Goal: Transaction & Acquisition: Purchase product/service

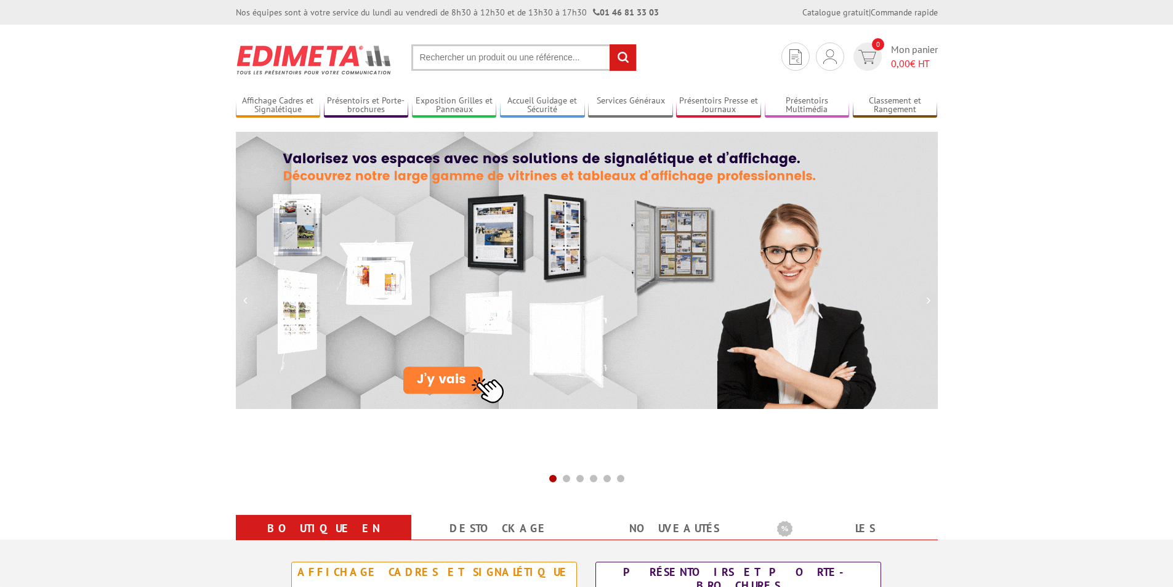
click at [500, 56] on input "text" at bounding box center [523, 57] width 225 height 26
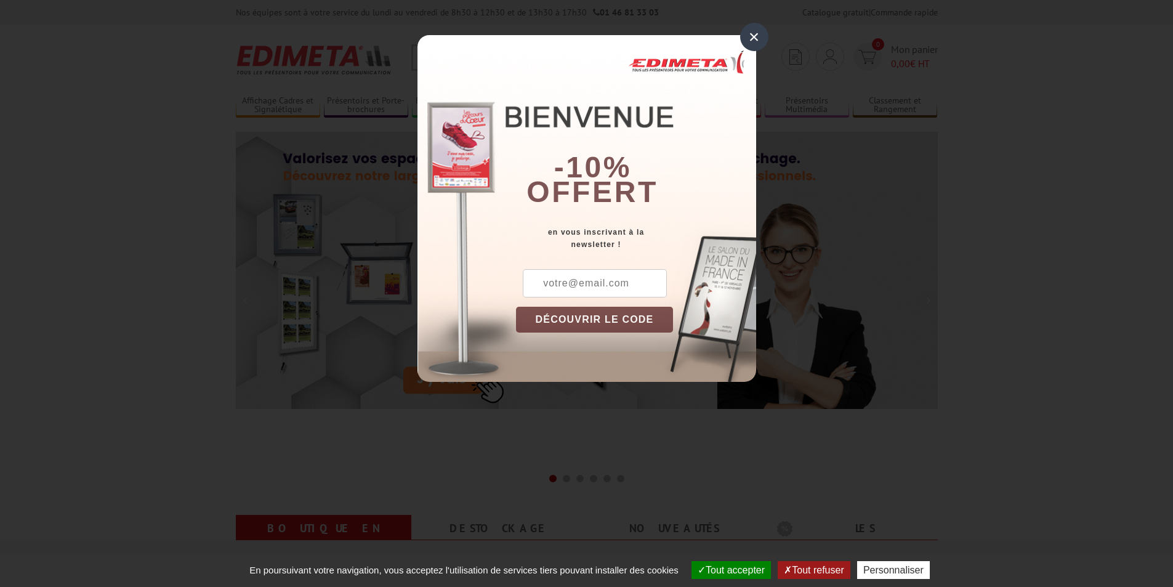
click at [747, 34] on div "×" at bounding box center [754, 37] width 28 height 28
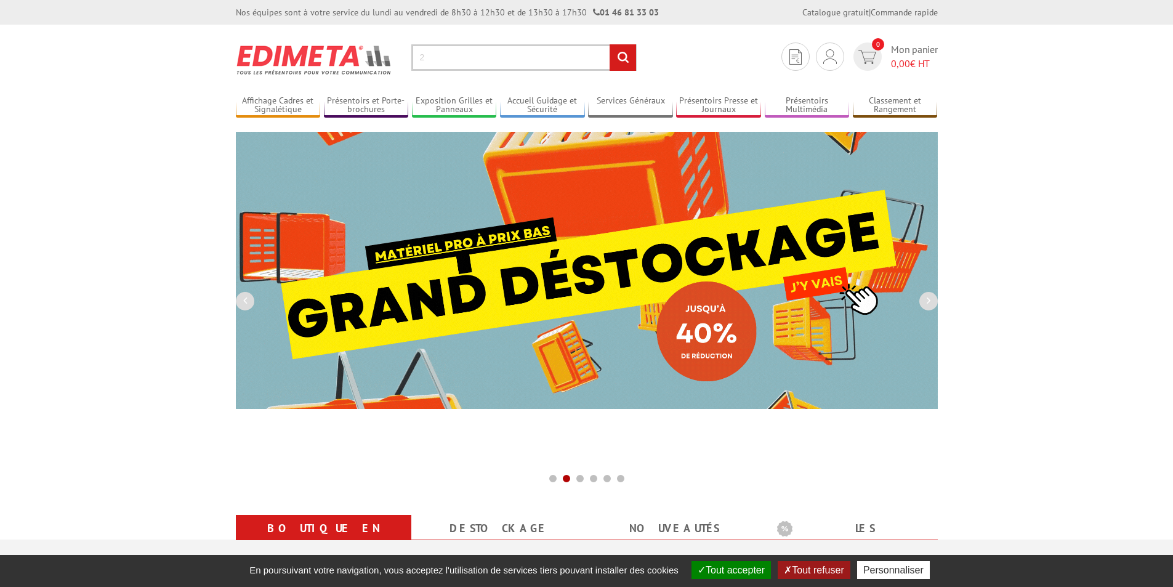
click at [506, 57] on input "2" at bounding box center [523, 57] width 225 height 26
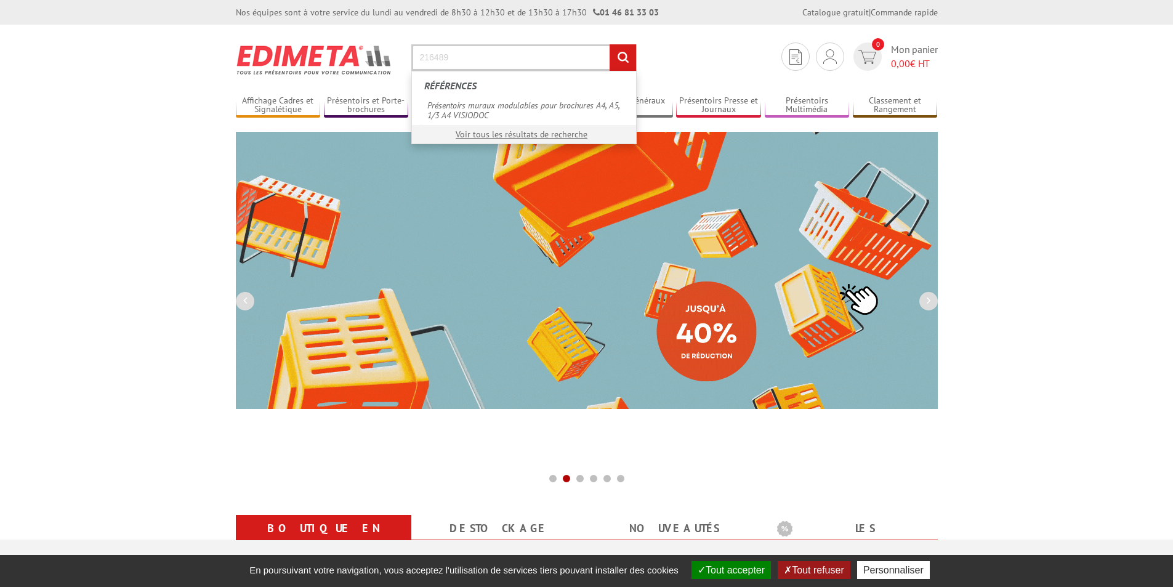
type input "216489"
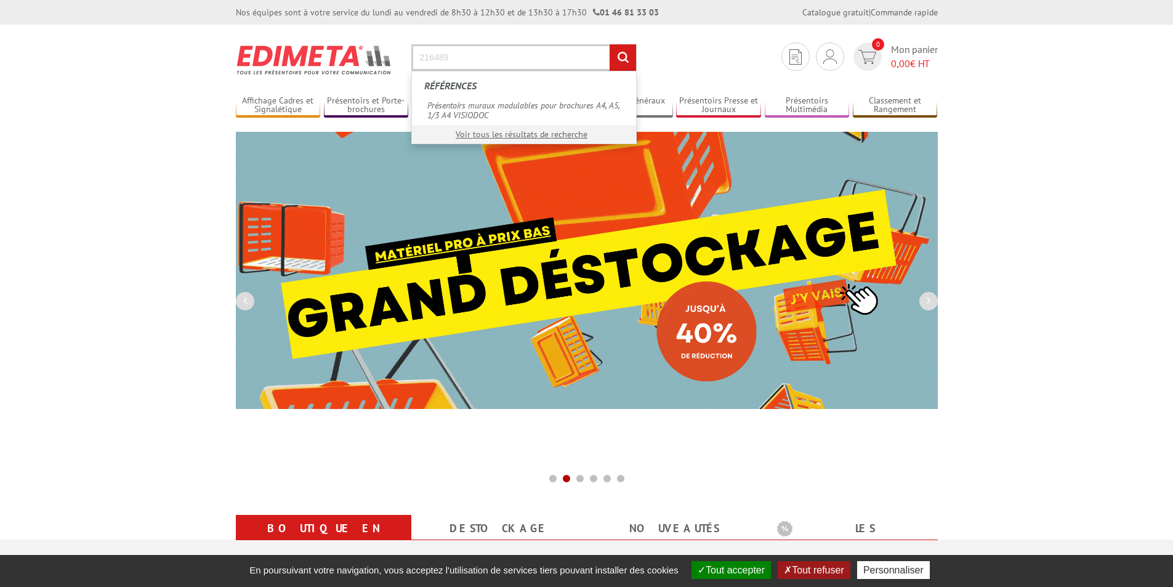
click at [609, 44] on input "rechercher" at bounding box center [622, 57] width 26 height 26
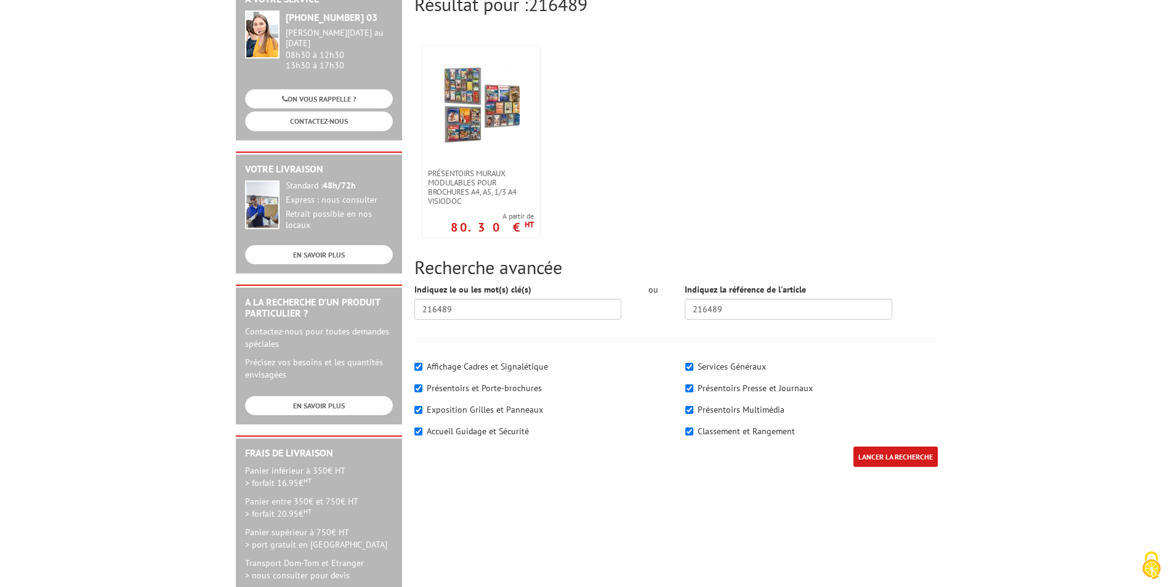
scroll to position [123, 0]
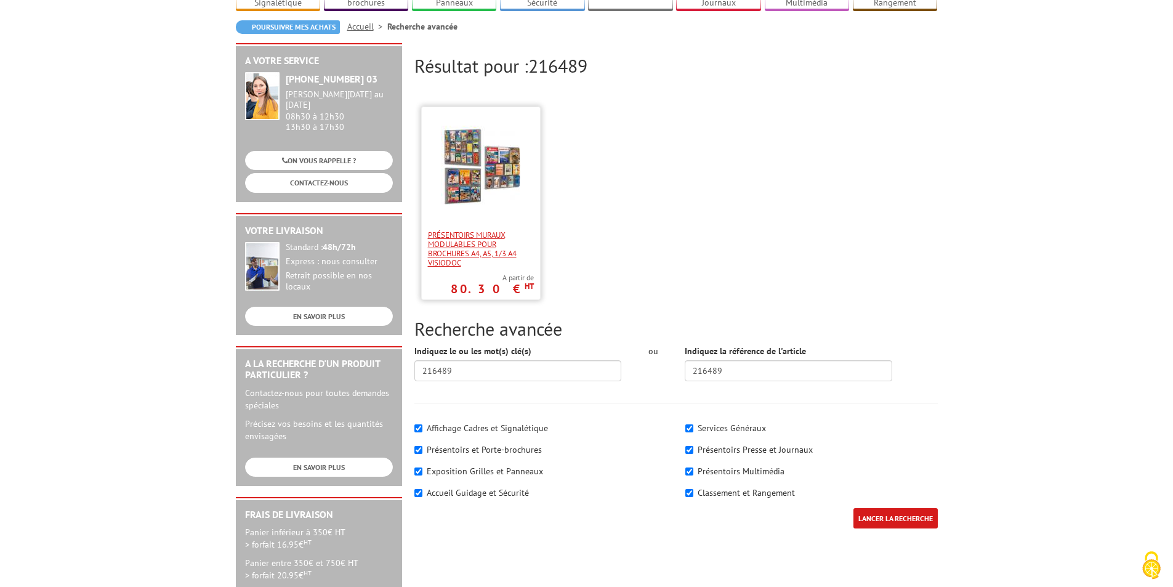
click at [489, 230] on span "Présentoirs muraux modulables pour brochures A4, A5, 1/3 A4 VISIODOC" at bounding box center [481, 248] width 106 height 37
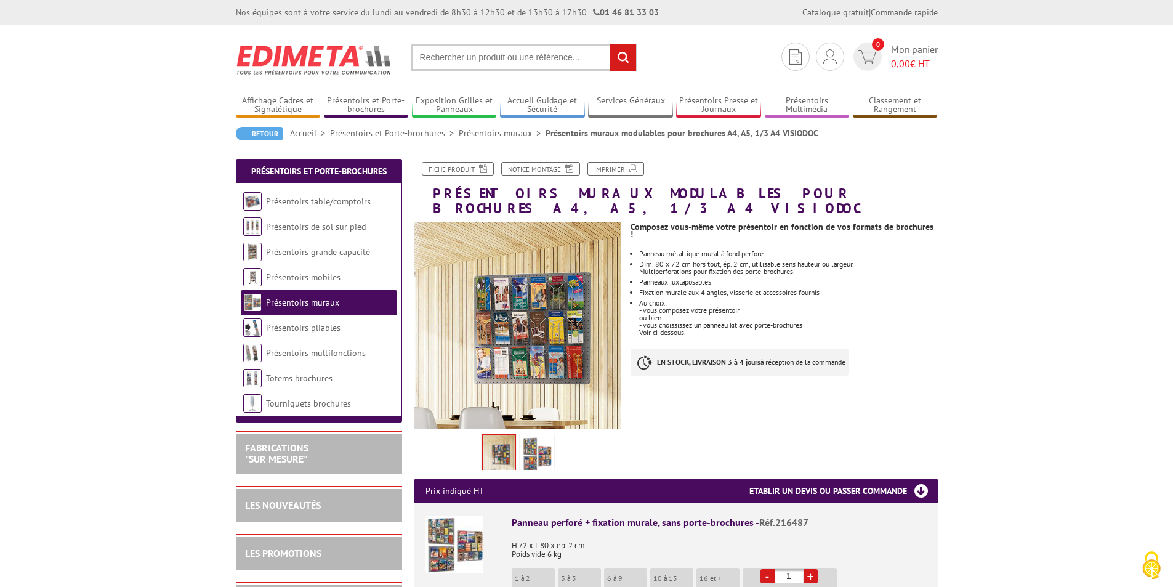
scroll to position [246, 0]
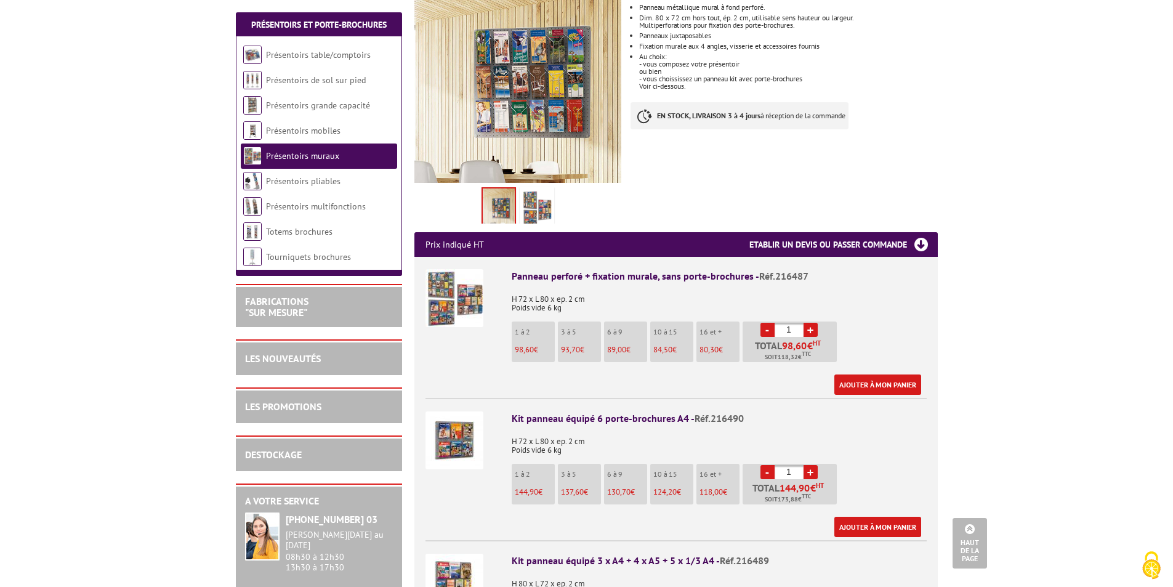
click at [813, 323] on link "+" at bounding box center [810, 330] width 14 height 14
click at [812, 323] on link "+" at bounding box center [810, 330] width 14 height 14
type input "4"
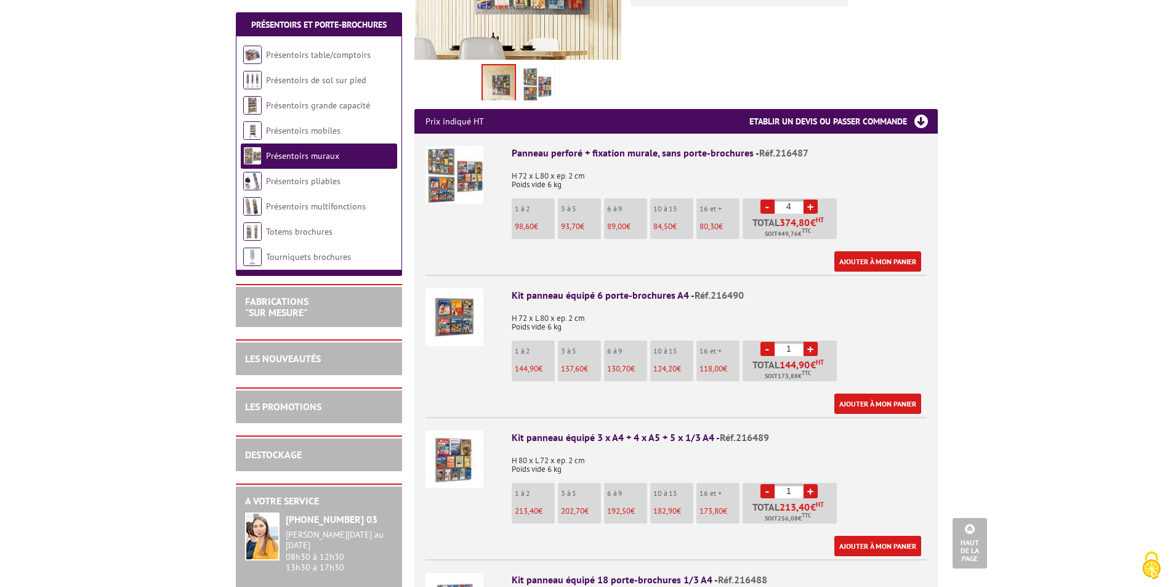
click at [660, 448] on p "H 80 x L 72 x ep. 2 cm Poids vide 6 kg" at bounding box center [719, 461] width 415 height 26
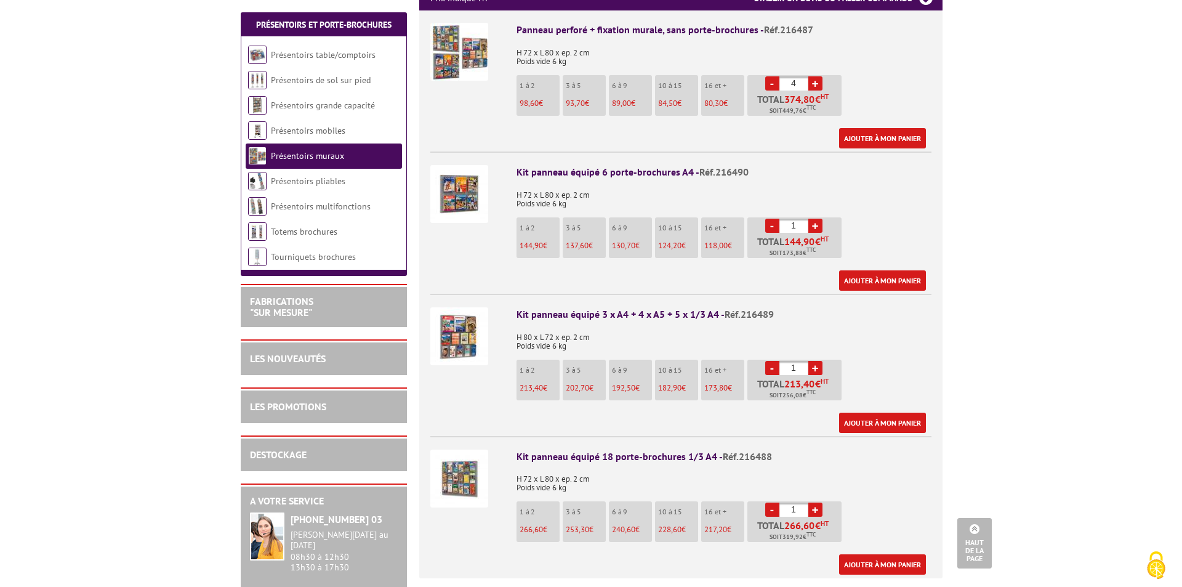
scroll to position [431, 0]
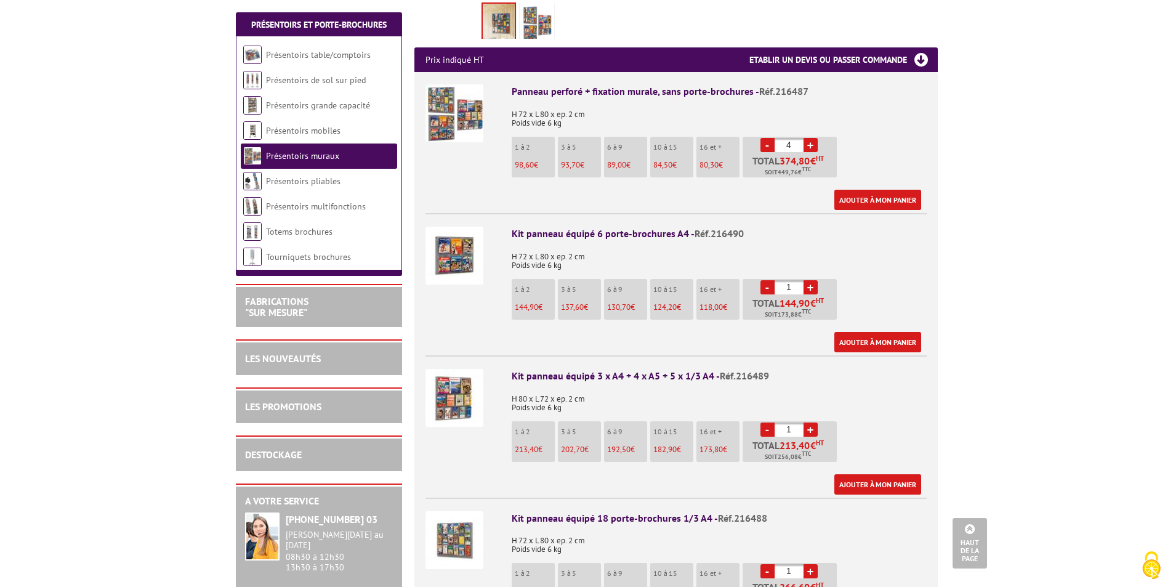
click at [814, 422] on link "+" at bounding box center [810, 429] width 14 height 14
type input "4"
click at [765, 280] on link "-" at bounding box center [767, 287] width 14 height 14
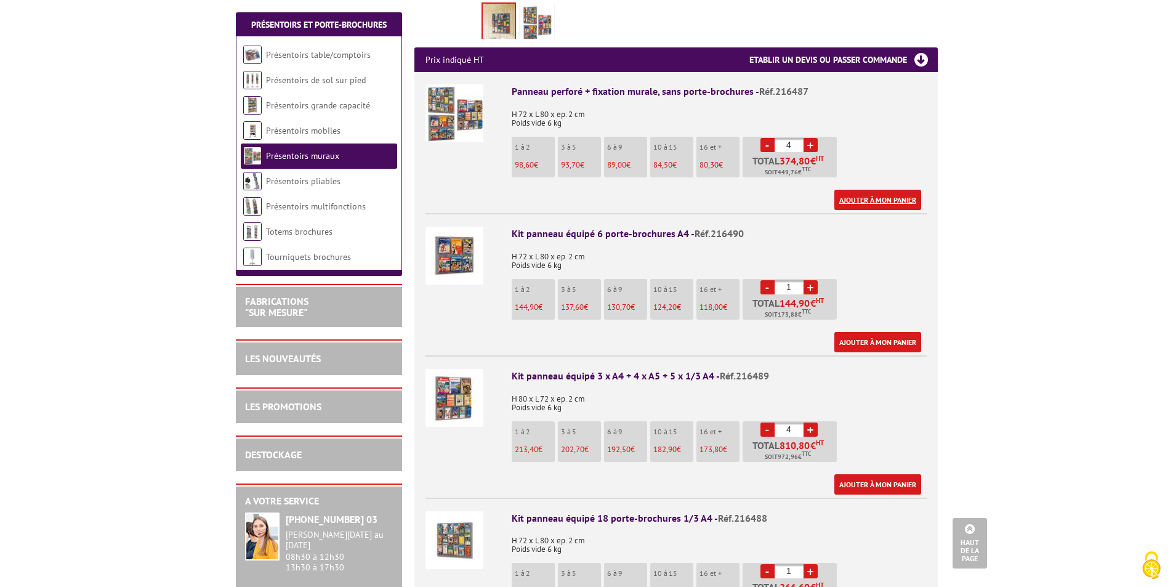
click at [885, 190] on link "Ajouter à mon panier" at bounding box center [877, 200] width 87 height 20
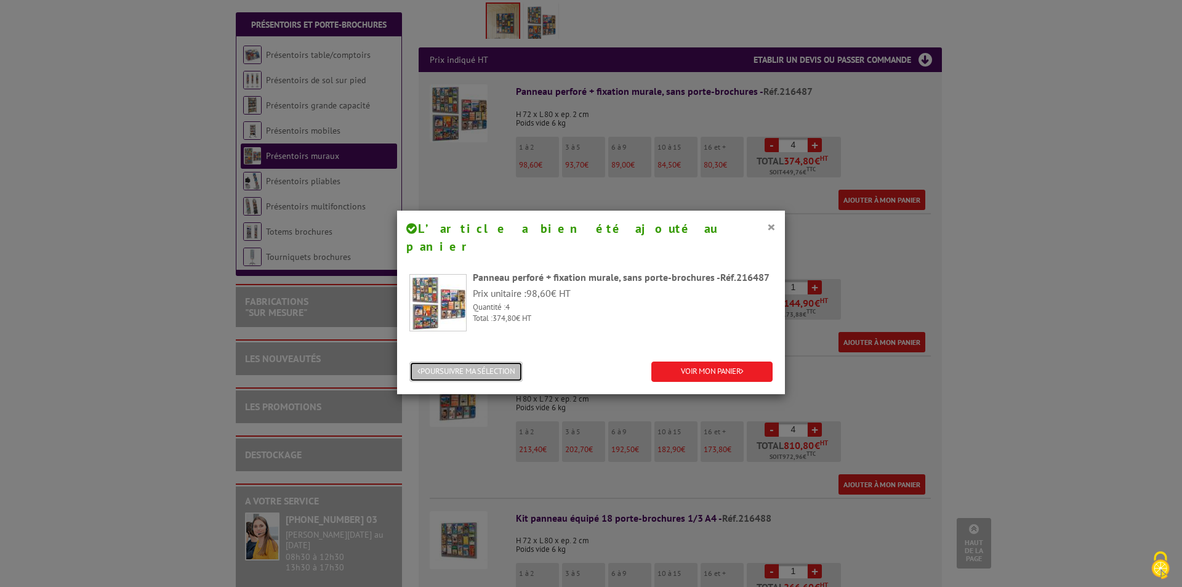
drag, startPoint x: 480, startPoint y: 355, endPoint x: 577, endPoint y: 368, distance: 97.6
click at [481, 361] on button "POURSUIVRE MA SÉLECTION" at bounding box center [465, 371] width 113 height 20
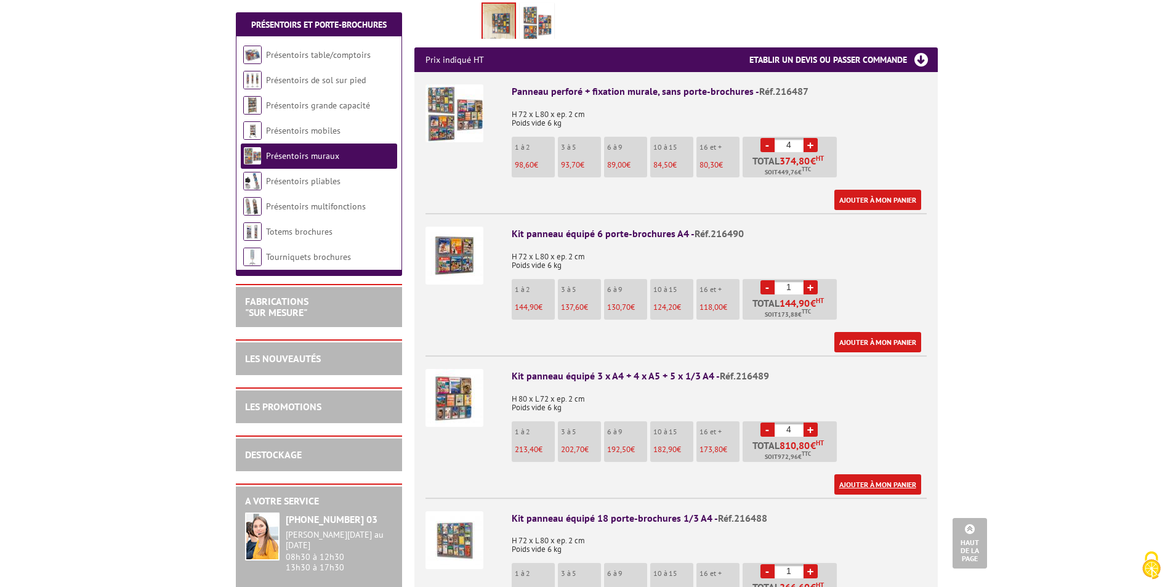
click at [877, 474] on link "Ajouter à mon panier" at bounding box center [877, 484] width 87 height 20
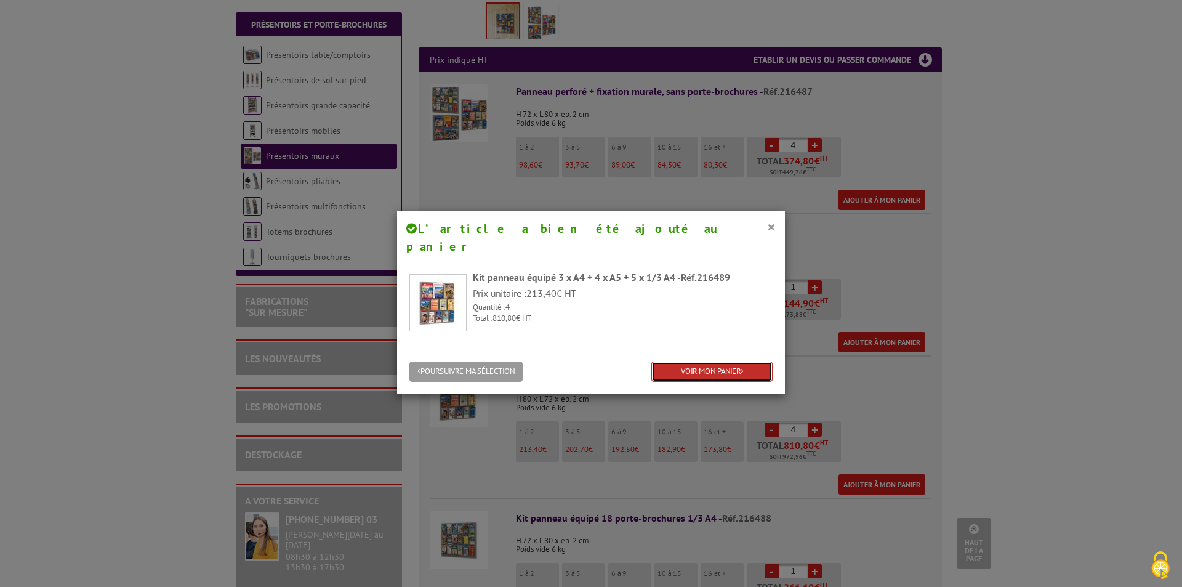
click at [726, 361] on link "VOIR MON PANIER" at bounding box center [711, 371] width 121 height 20
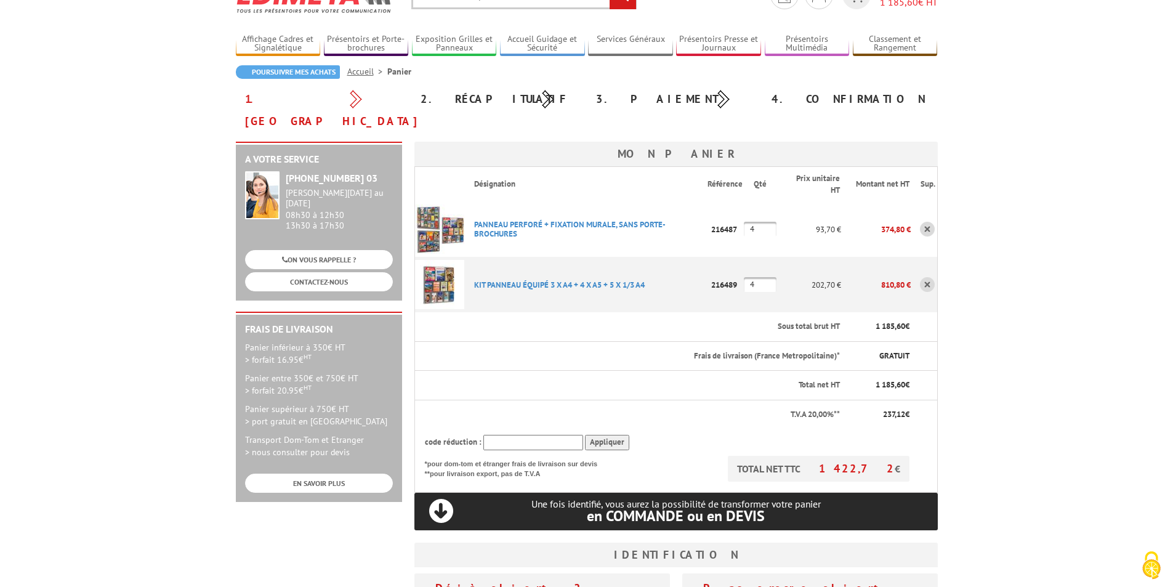
scroll to position [123, 0]
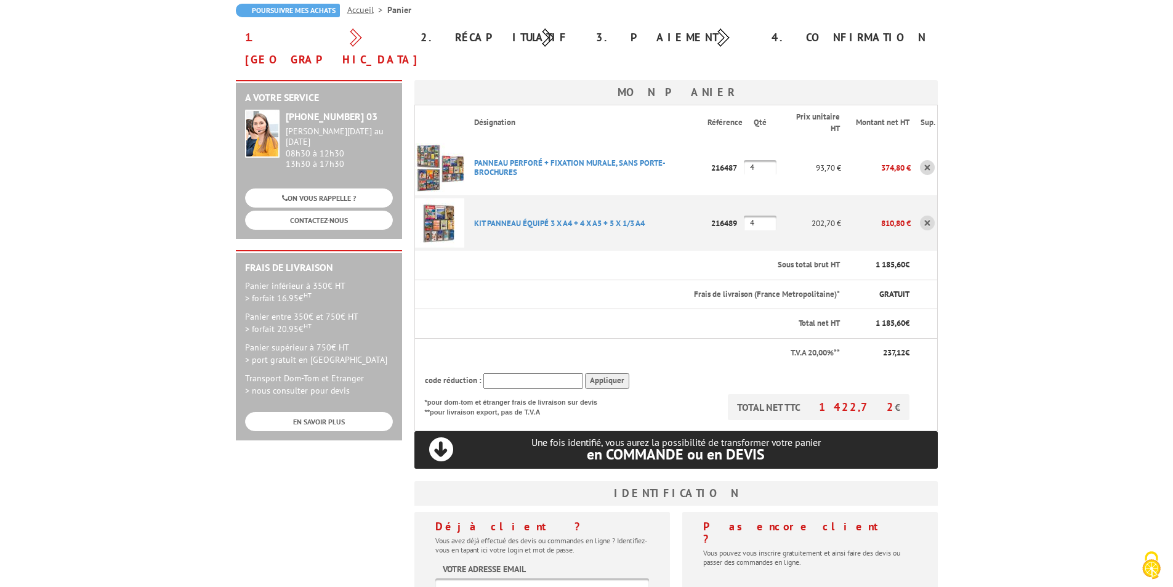
click at [524, 212] on p "KIT PANNEAU éQUIPé 3 X A4 + 4 X A5 + 5 X 1/3 A4" at bounding box center [586, 223] width 244 height 22
click at [528, 218] on link "KIT PANNEAU éQUIPé 3 X A4 + 4 X A5 + 5 X 1/3 A4" at bounding box center [559, 223] width 171 height 10
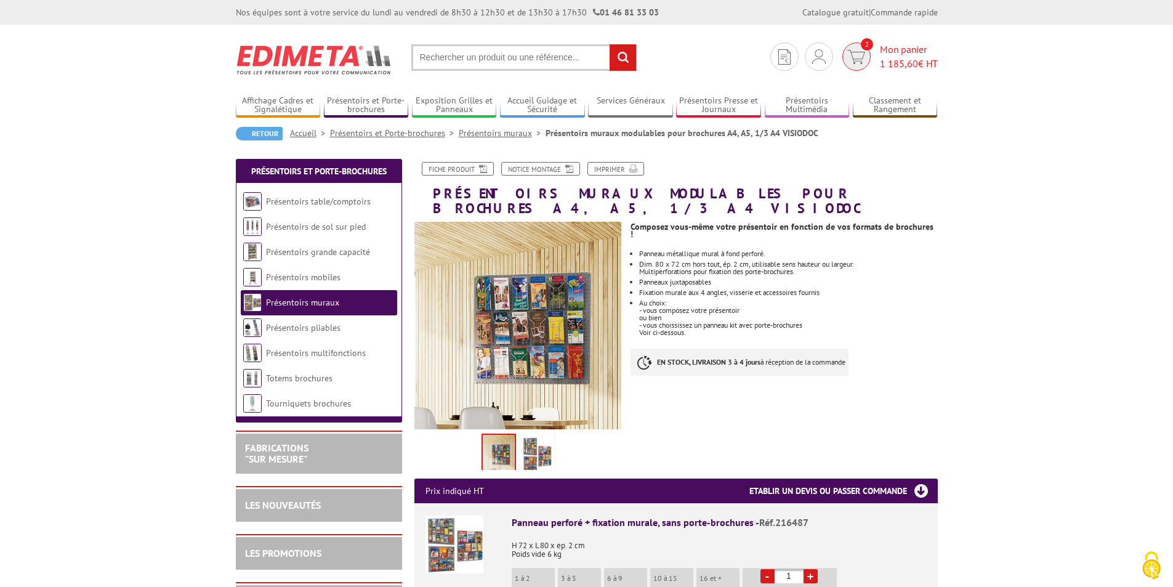
click at [901, 57] on span "1 185,60" at bounding box center [899, 63] width 38 height 12
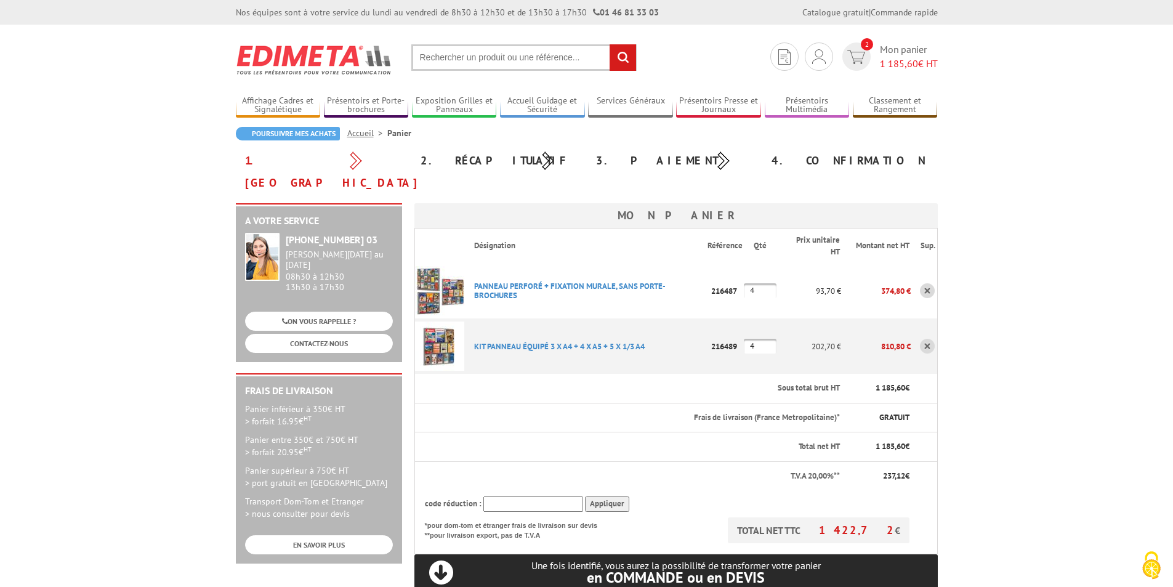
click at [923, 283] on link at bounding box center [927, 290] width 15 height 15
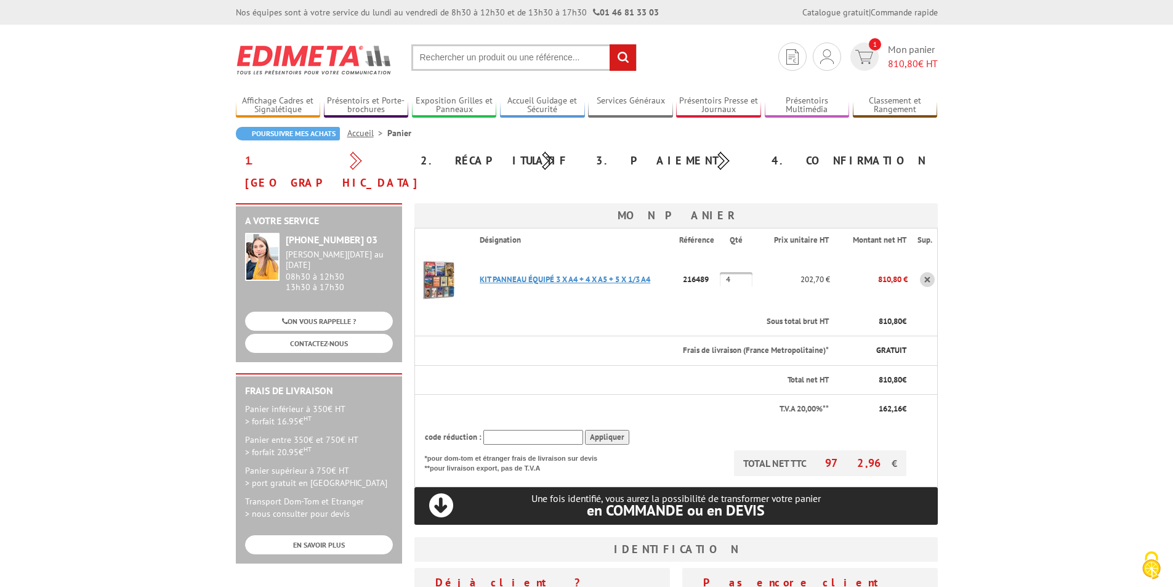
click at [518, 274] on link "KIT PANNEAU éQUIPé 3 X A4 + 4 X A5 + 5 X 1/3 A4" at bounding box center [565, 279] width 171 height 10
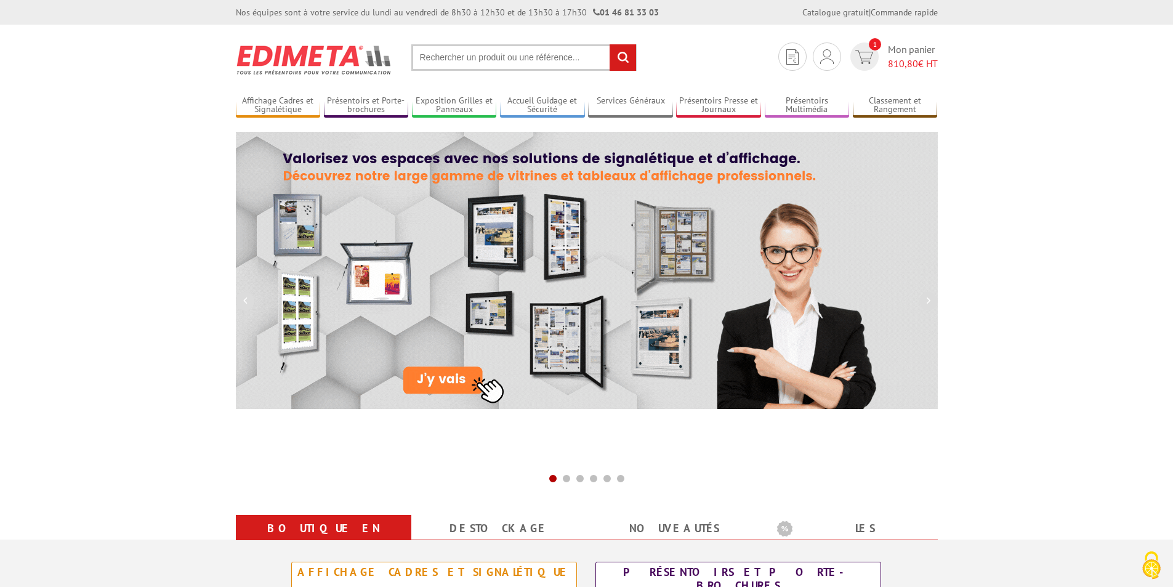
click at [528, 58] on input "text" at bounding box center [523, 57] width 225 height 26
click at [512, 63] on input "text" at bounding box center [523, 57] width 225 height 26
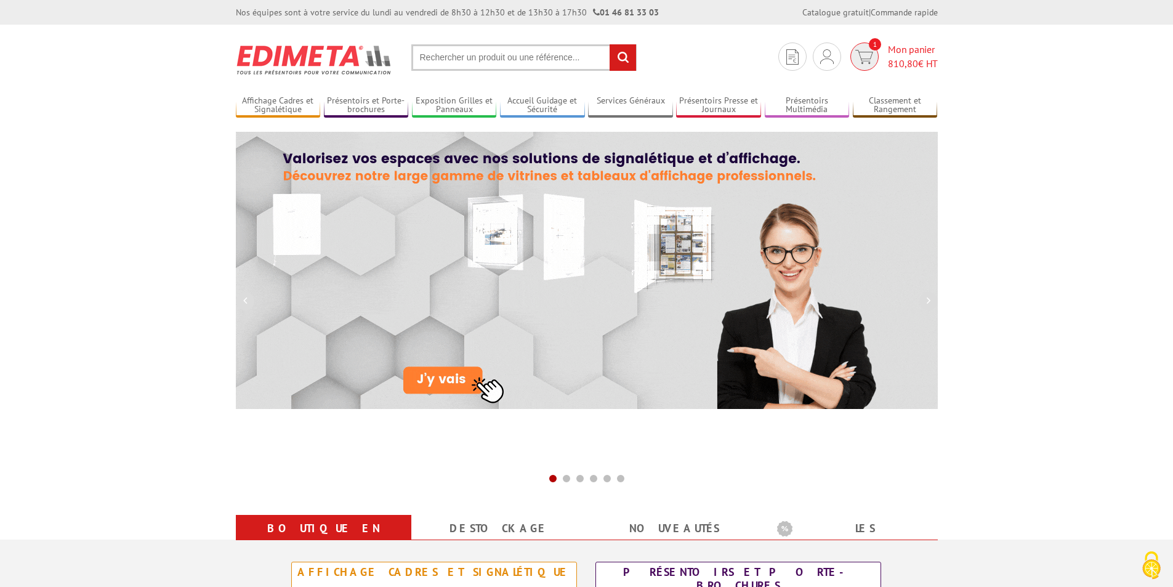
click at [863, 60] on img at bounding box center [864, 57] width 18 height 14
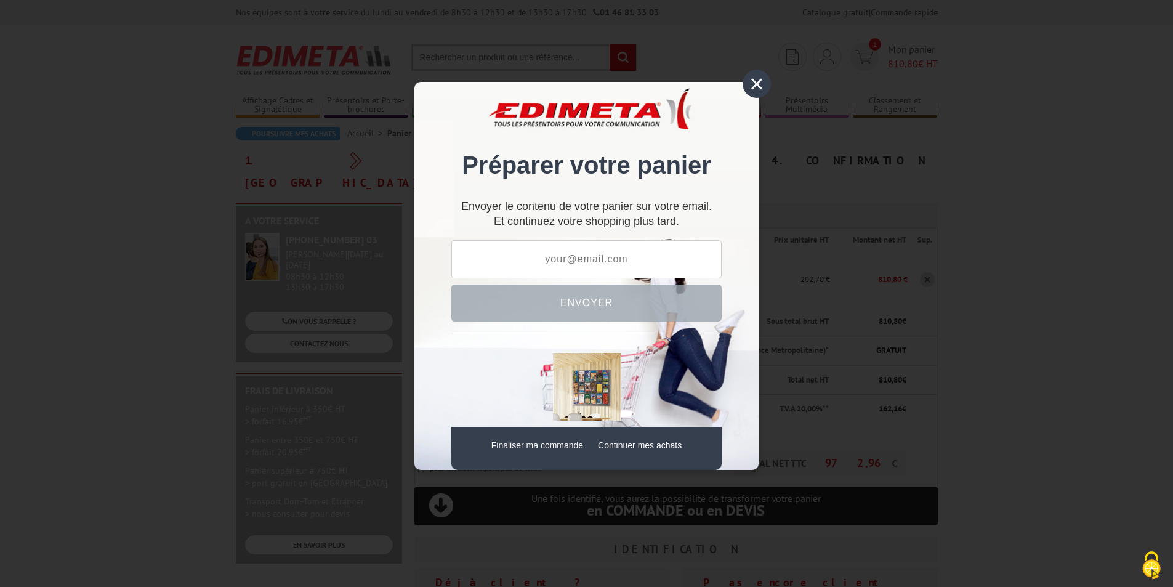
click at [758, 88] on div "×" at bounding box center [756, 84] width 28 height 28
